Goal: Navigation & Orientation: Find specific page/section

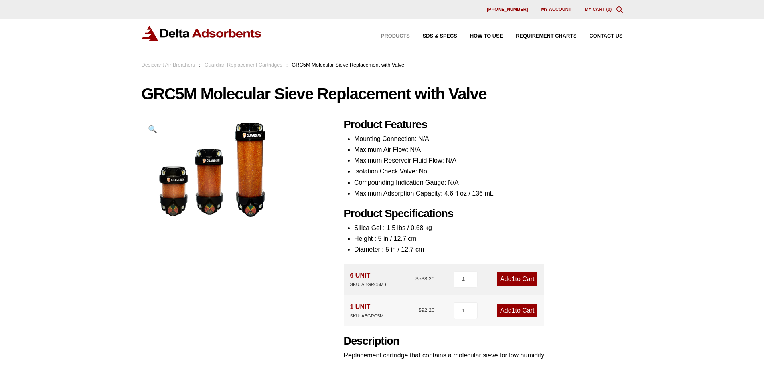
click at [394, 36] on span "Products" at bounding box center [395, 36] width 29 height 5
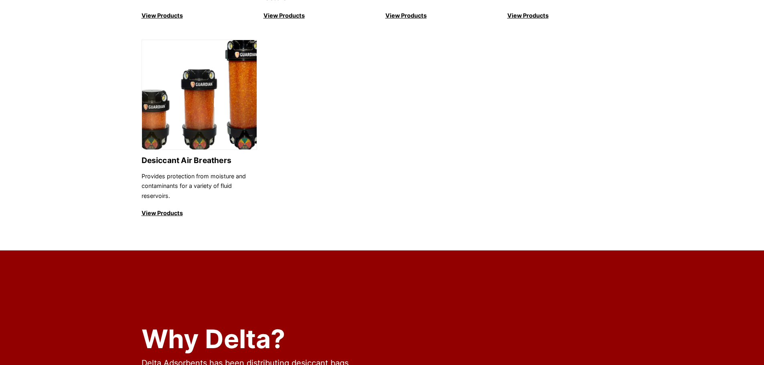
scroll to position [922, 0]
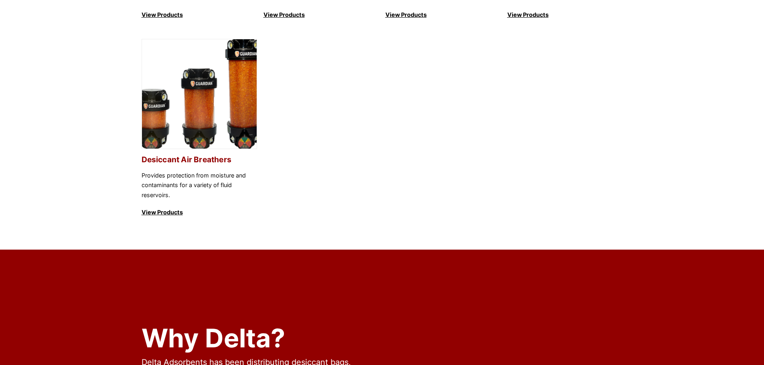
click at [179, 100] on img at bounding box center [199, 94] width 115 height 110
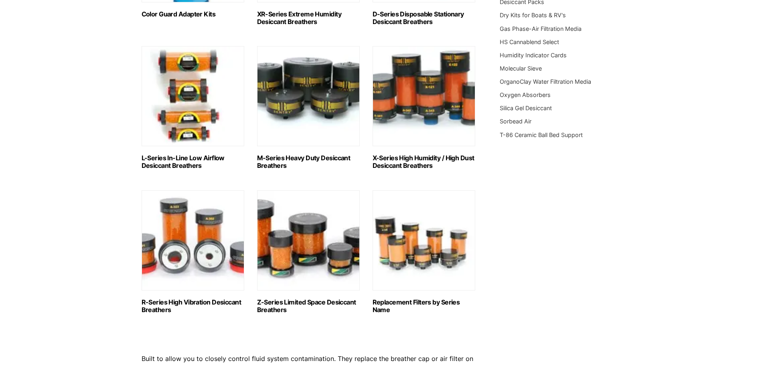
scroll to position [361, 0]
